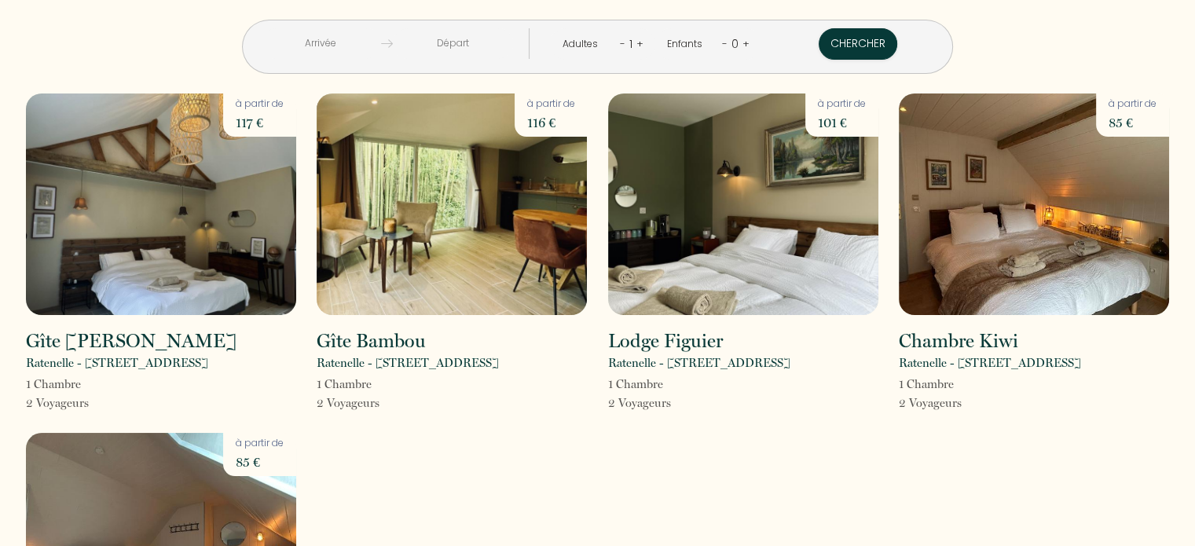
click at [381, 40] on input "text" at bounding box center [321, 43] width 120 height 31
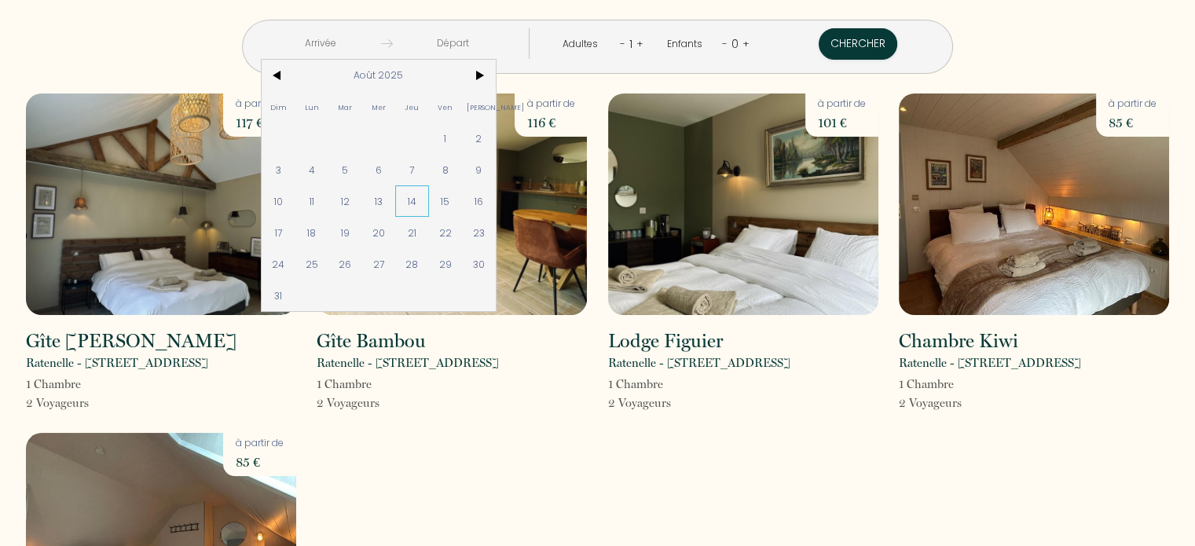
click at [429, 197] on span "14" at bounding box center [412, 200] width 34 height 31
type input "[DEMOGRAPHIC_DATA][DATE]"
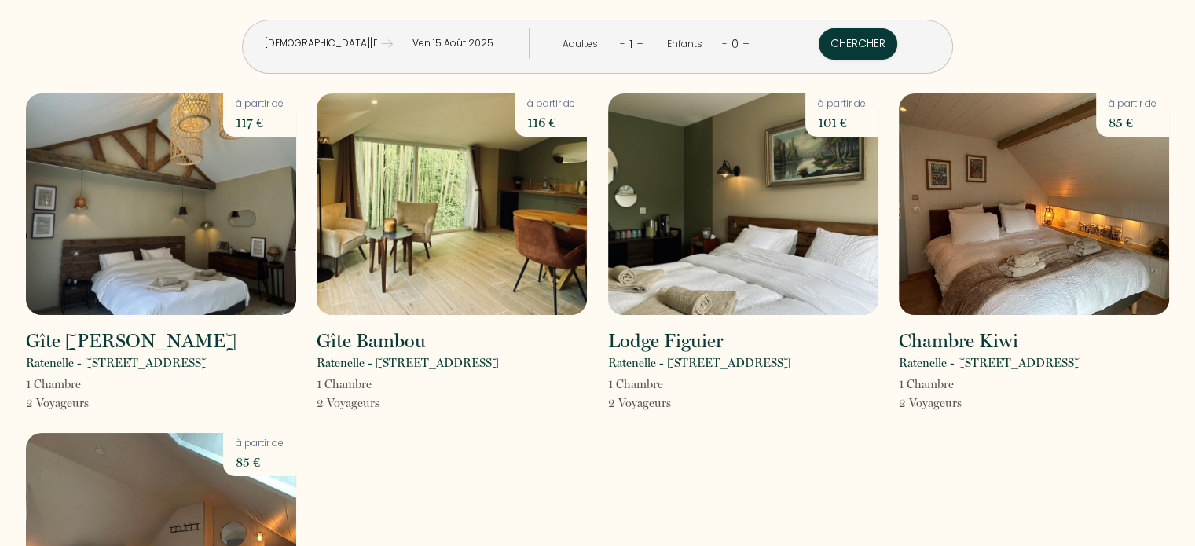
click at [507, 46] on input "Ven 15 Août 2025" at bounding box center [453, 43] width 120 height 31
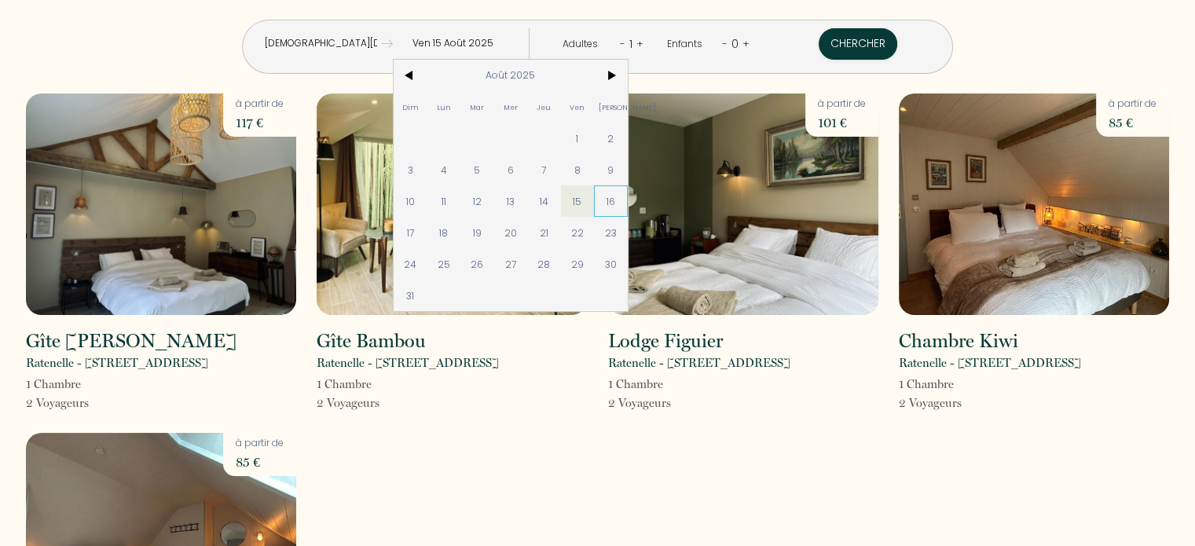
click at [628, 200] on span "16" at bounding box center [611, 200] width 34 height 31
type input "[PERSON_NAME][DATE]"
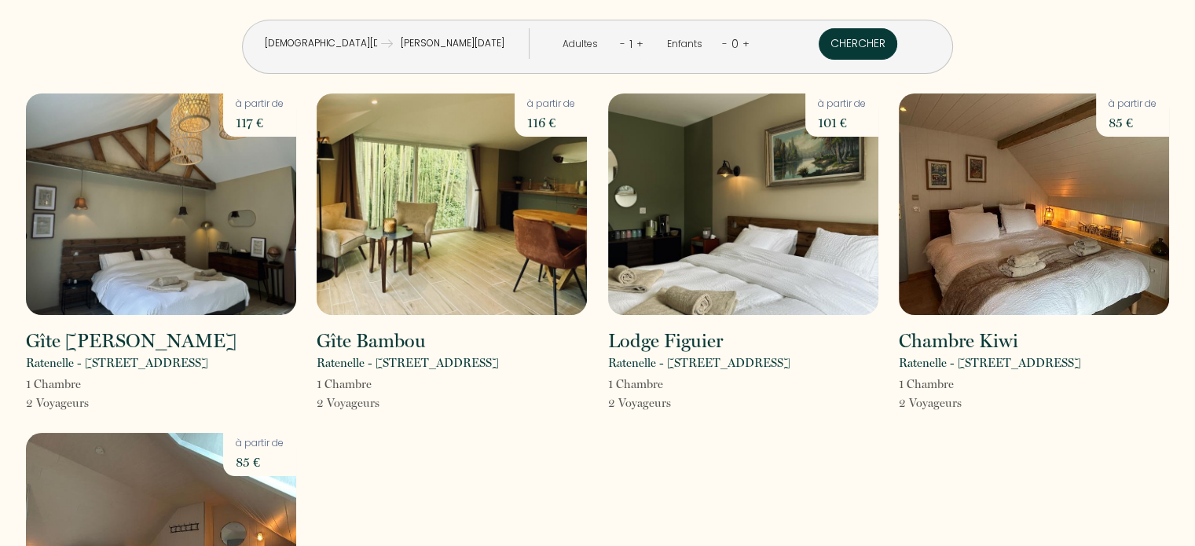
click at [818, 46] on button "Chercher" at bounding box center [857, 43] width 79 height 31
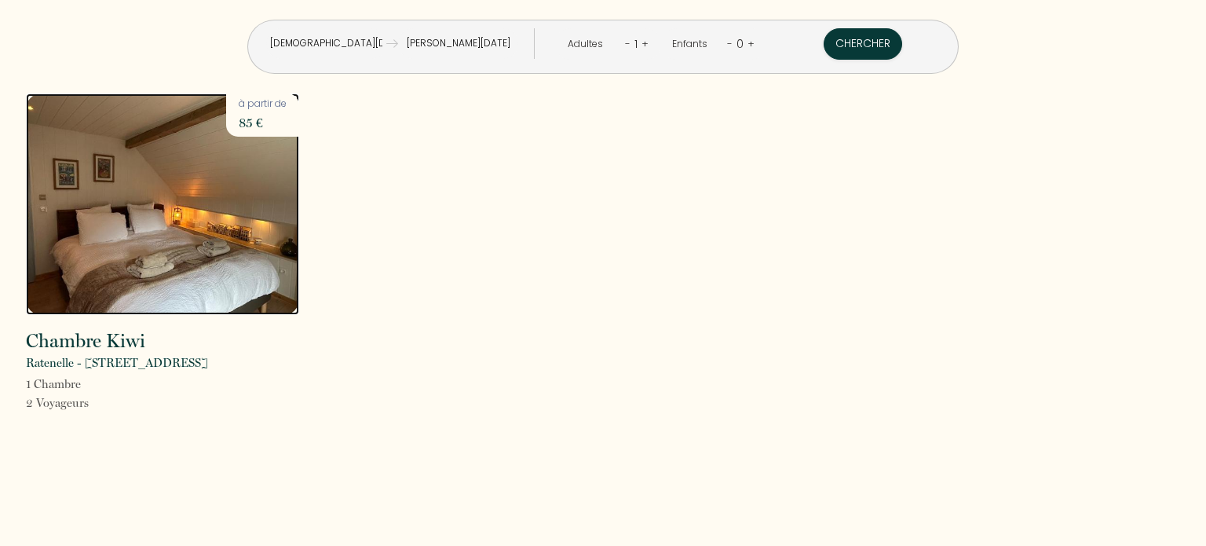
click at [173, 281] on img at bounding box center [162, 203] width 273 height 221
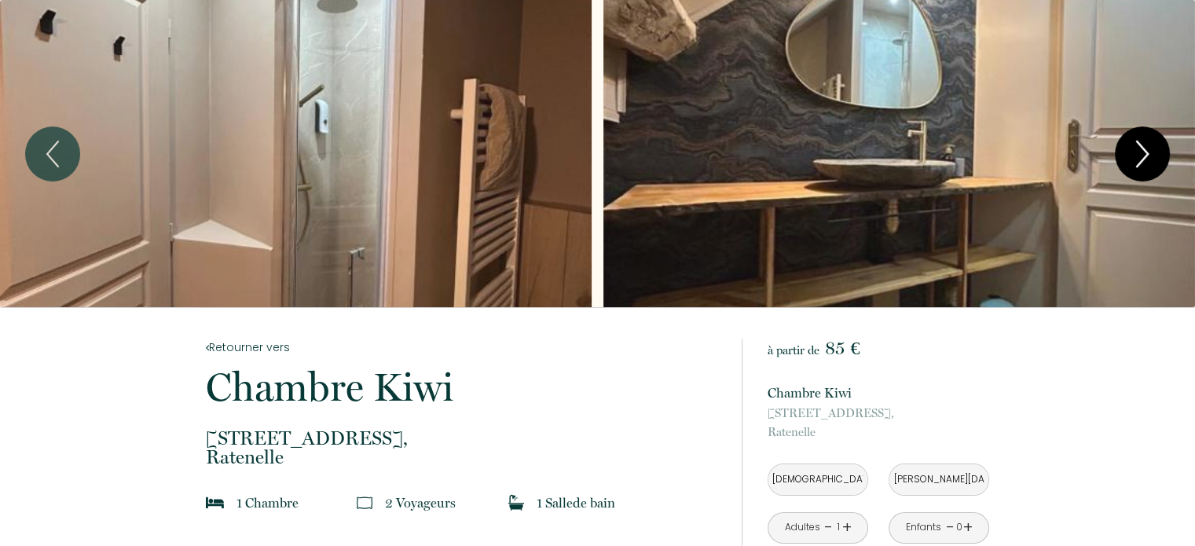
click at [1150, 156] on icon "Next" at bounding box center [1142, 153] width 33 height 47
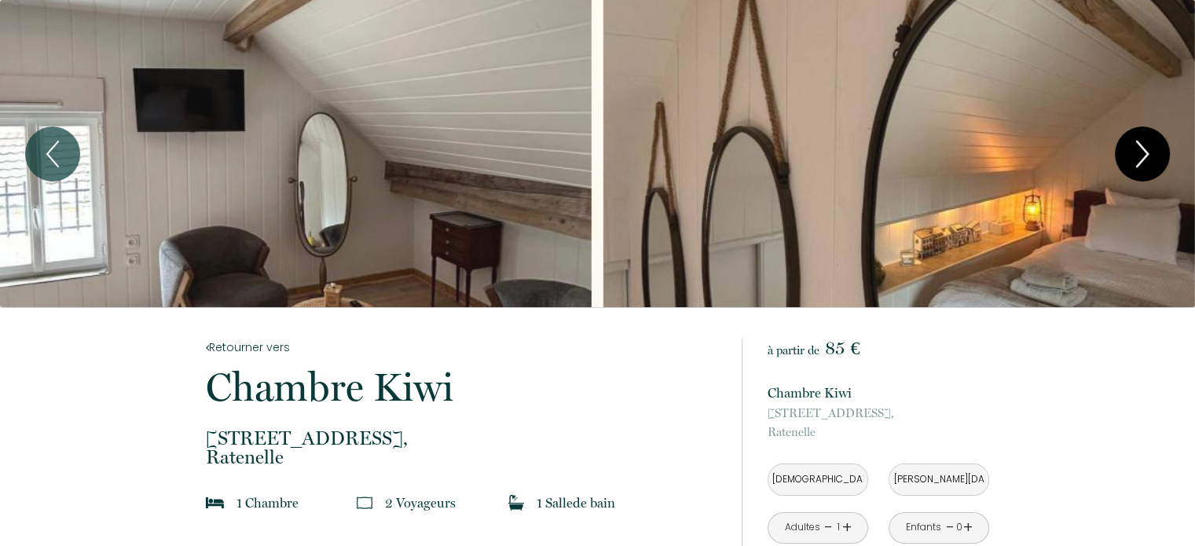
click at [1150, 156] on icon "Next" at bounding box center [1142, 153] width 33 height 47
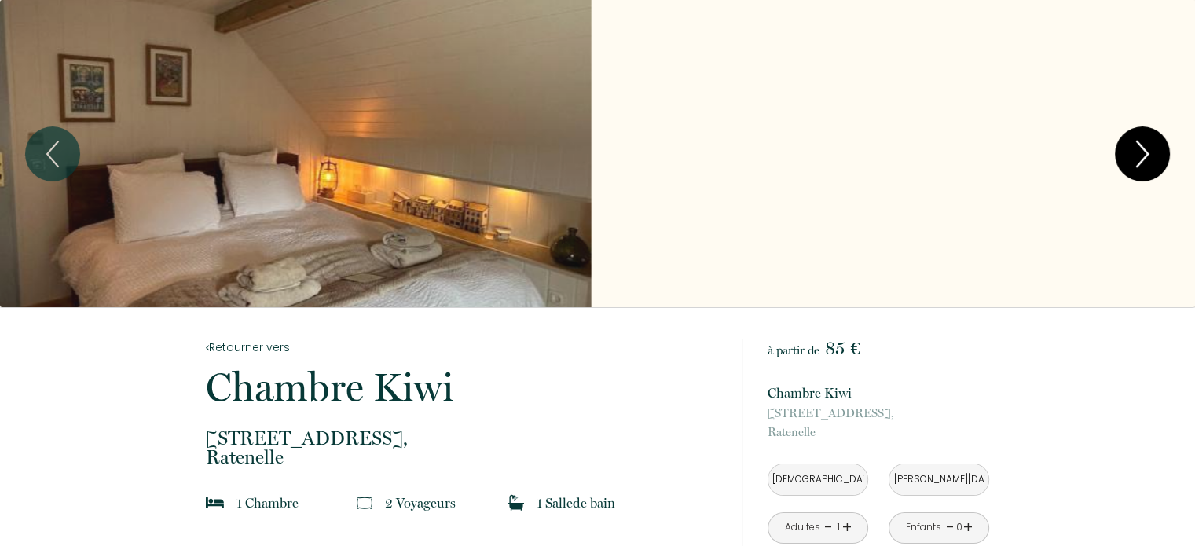
click at [1150, 156] on icon "Next" at bounding box center [1142, 153] width 33 height 47
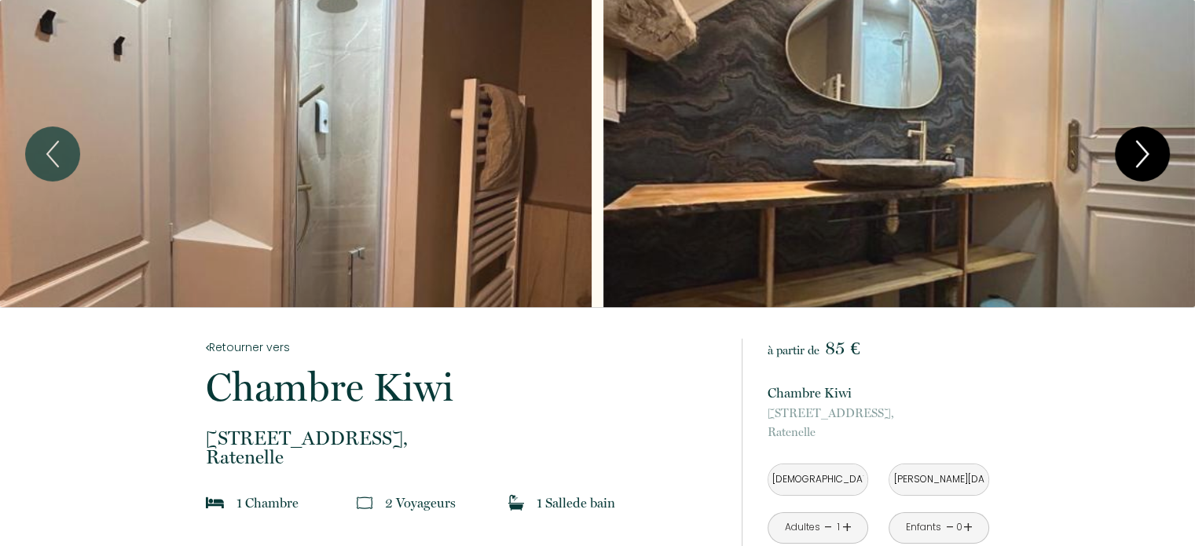
click at [1150, 156] on icon "Next" at bounding box center [1142, 153] width 33 height 47
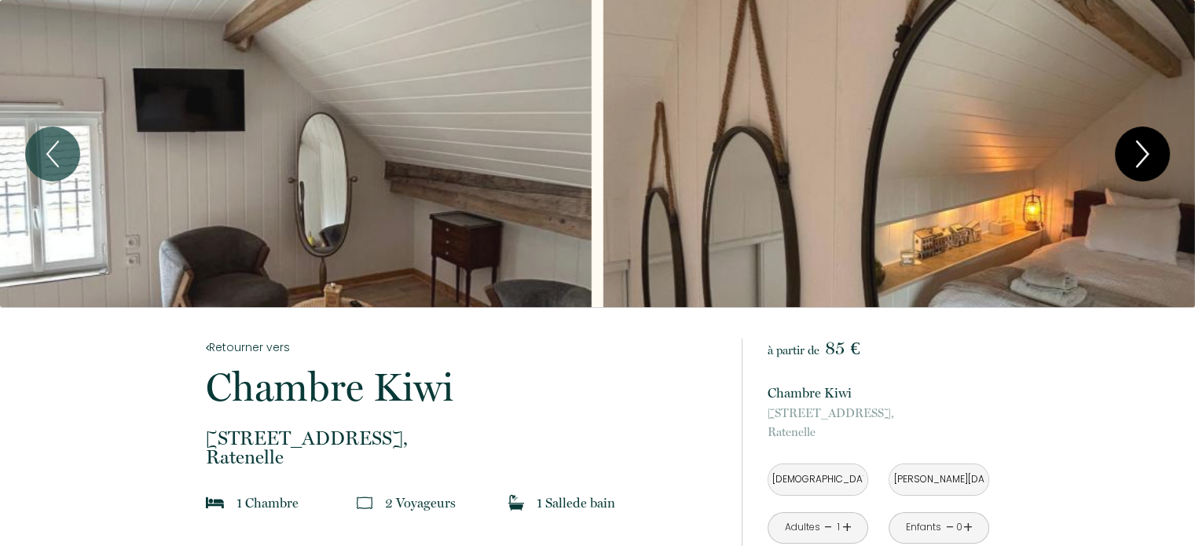
click at [1150, 156] on icon "Next" at bounding box center [1142, 153] width 33 height 47
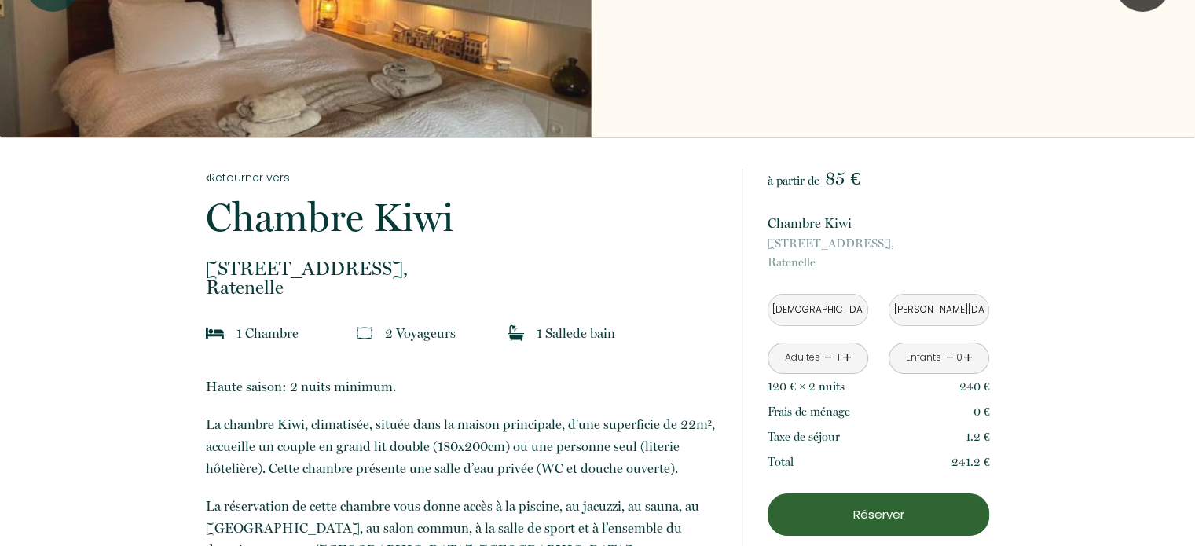
scroll to position [157, 0]
